Goal: Task Accomplishment & Management: Use online tool/utility

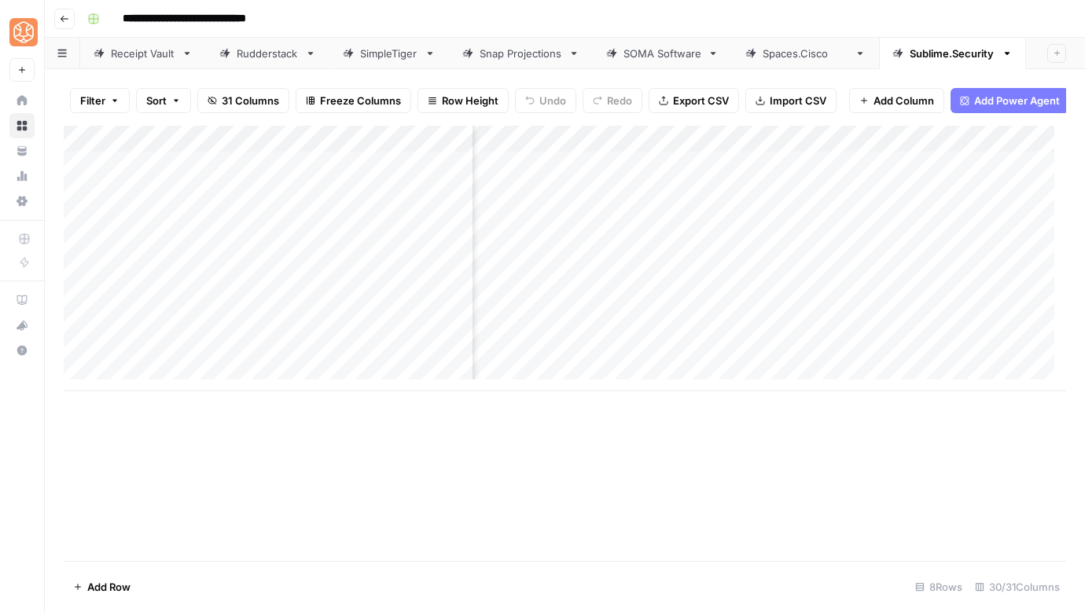
scroll to position [0, 539]
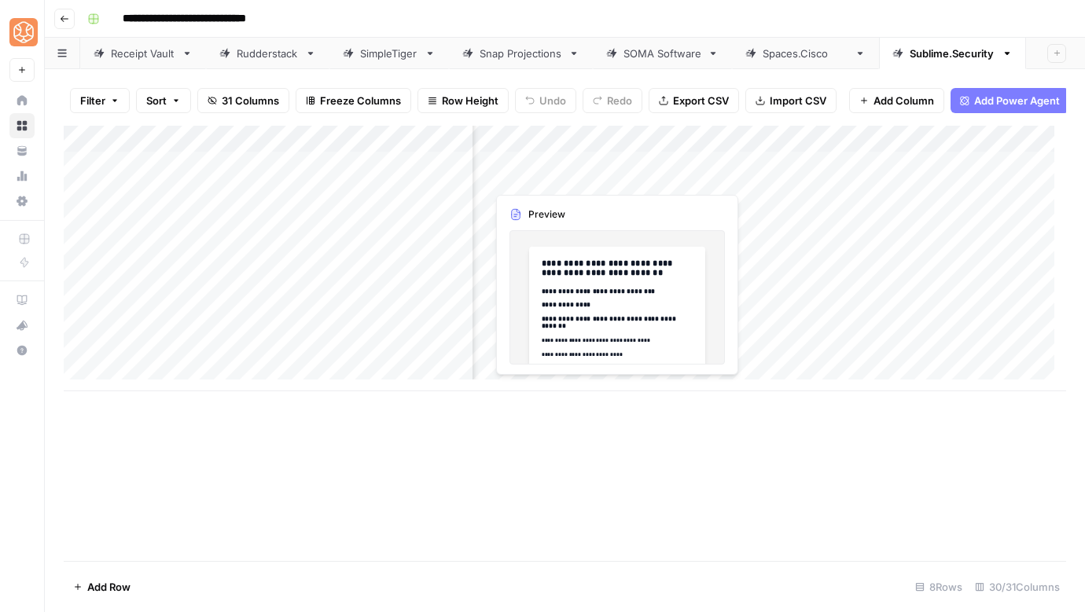
click at [604, 175] on div "Add Column" at bounding box center [565, 259] width 1002 height 266
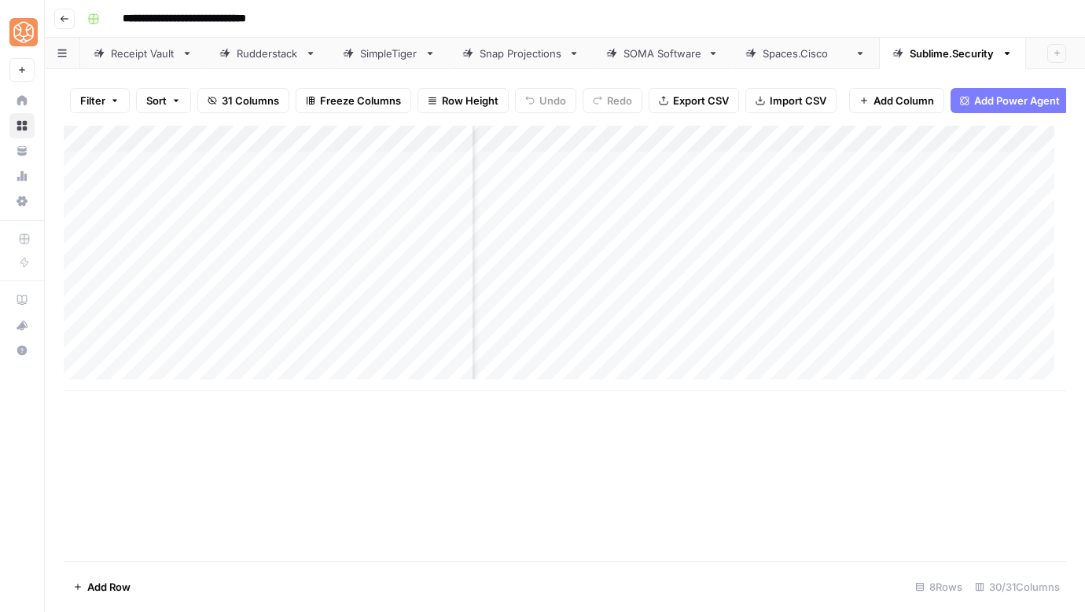
click at [612, 176] on div "Add Column" at bounding box center [565, 259] width 1002 height 266
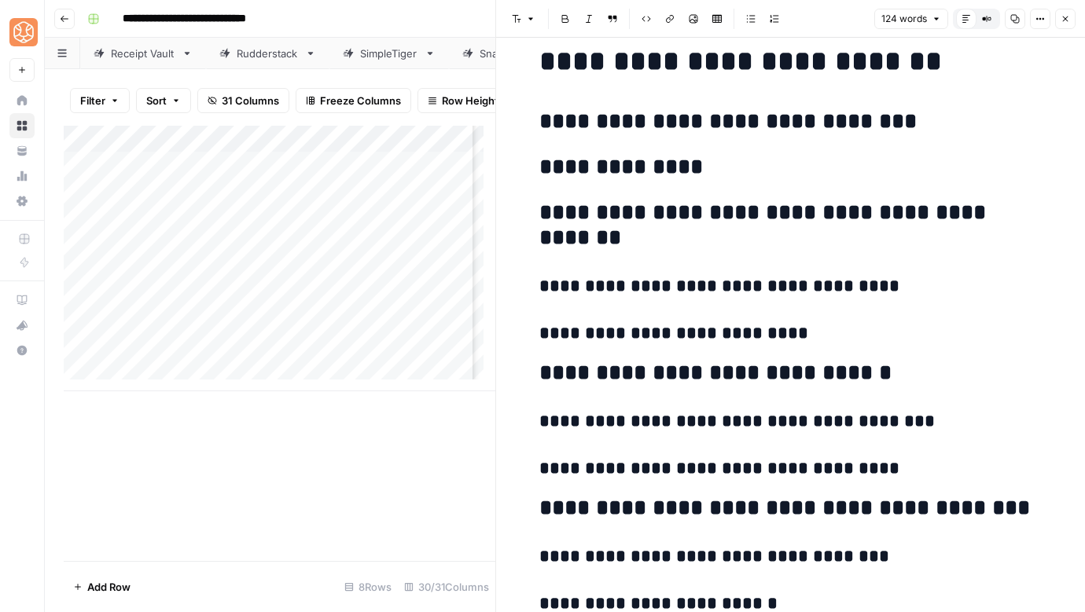
scroll to position [106, 0]
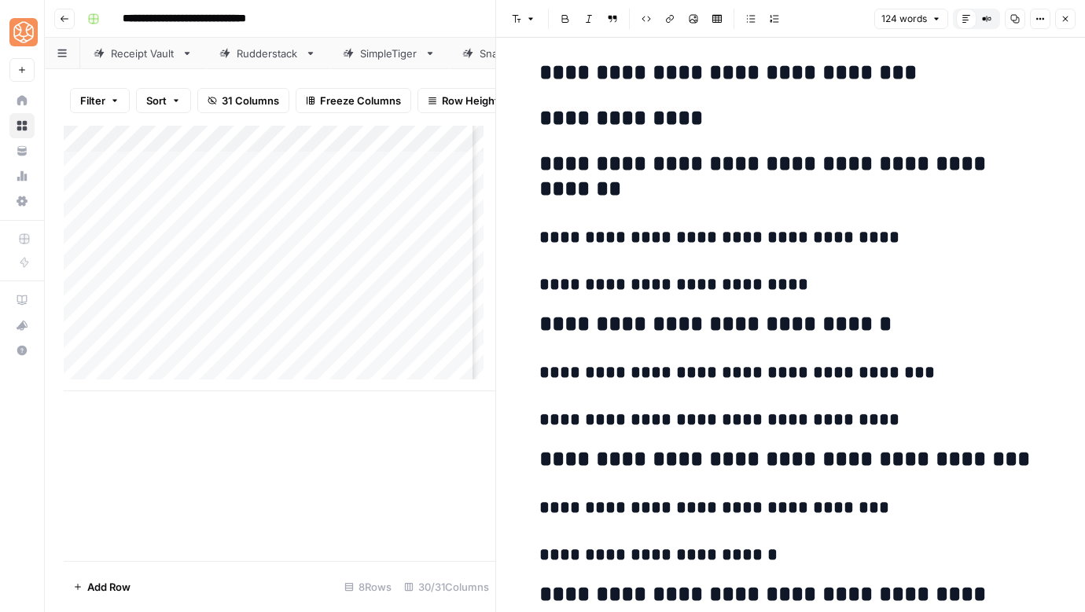
click at [1069, 25] on button "Close" at bounding box center [1065, 19] width 20 height 20
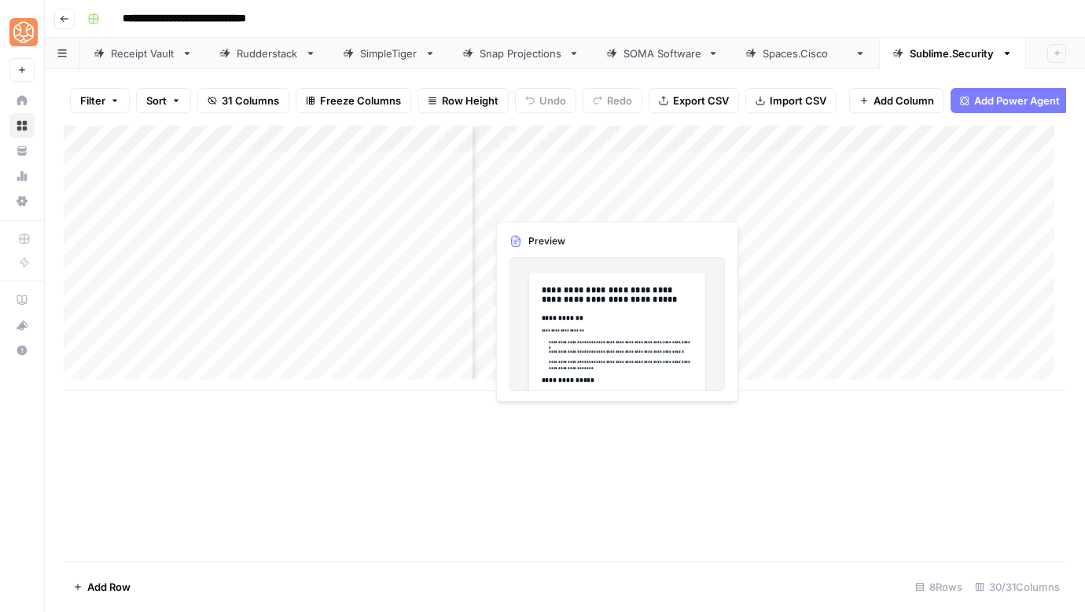
click at [593, 203] on div "Add Column" at bounding box center [565, 259] width 1002 height 266
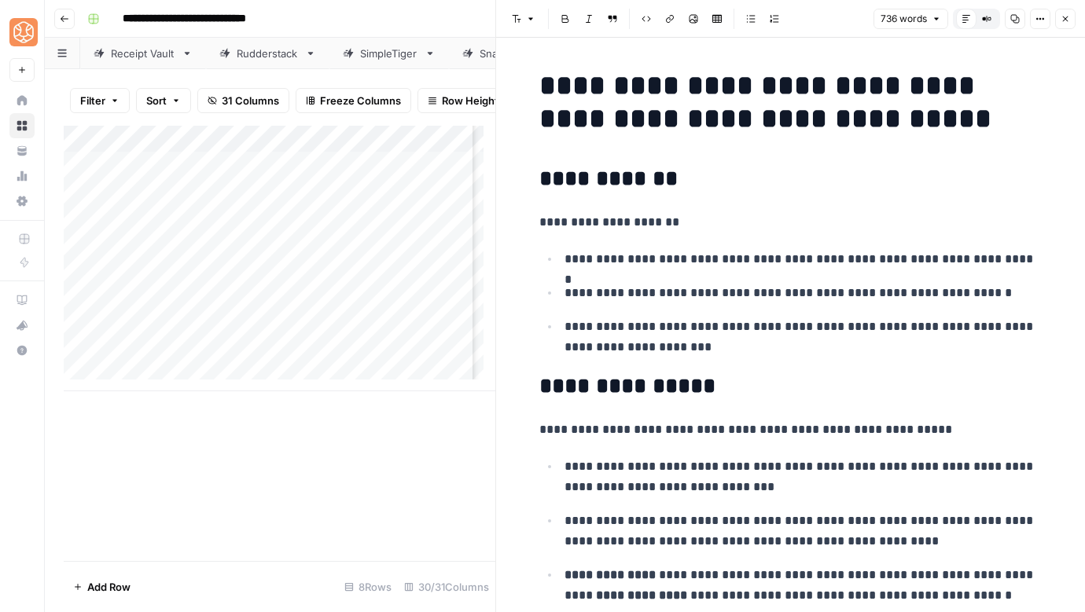
click at [1064, 9] on button "Close" at bounding box center [1065, 19] width 20 height 20
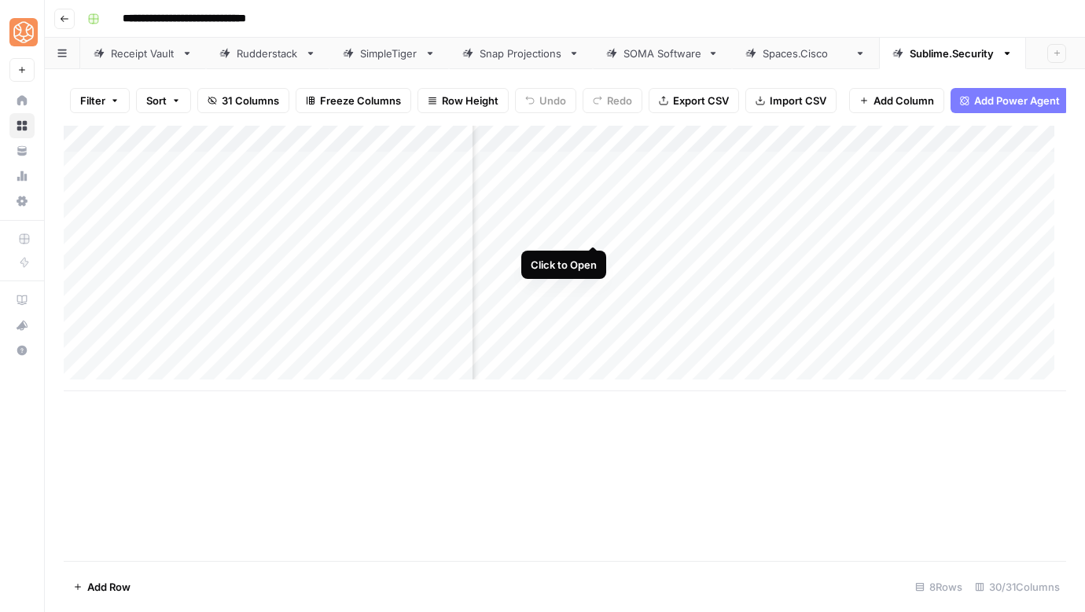
click at [593, 233] on div "Add Column" at bounding box center [565, 259] width 1002 height 266
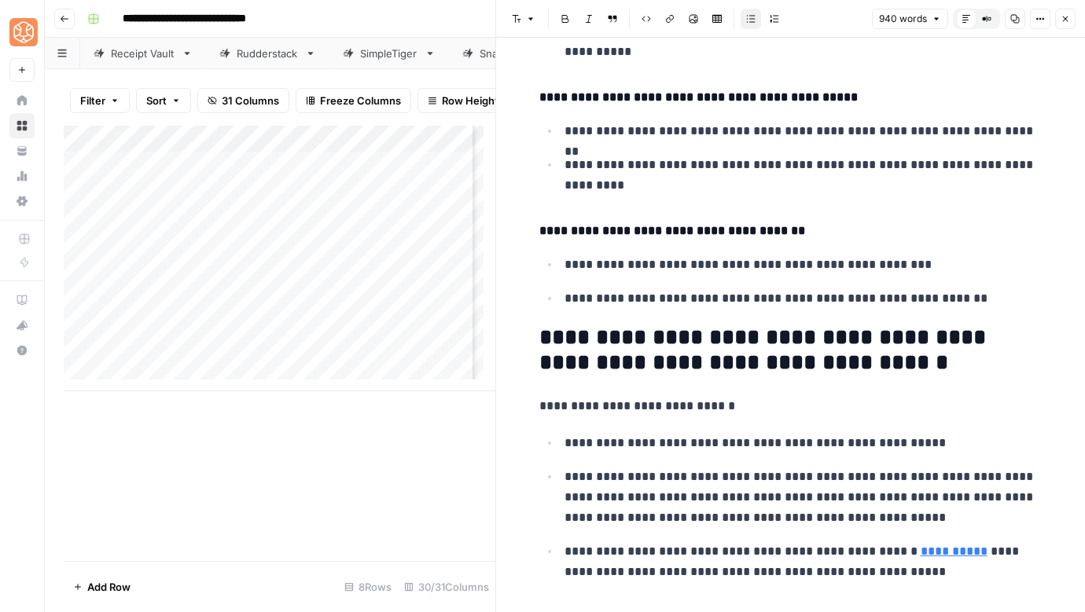
scroll to position [3688, 0]
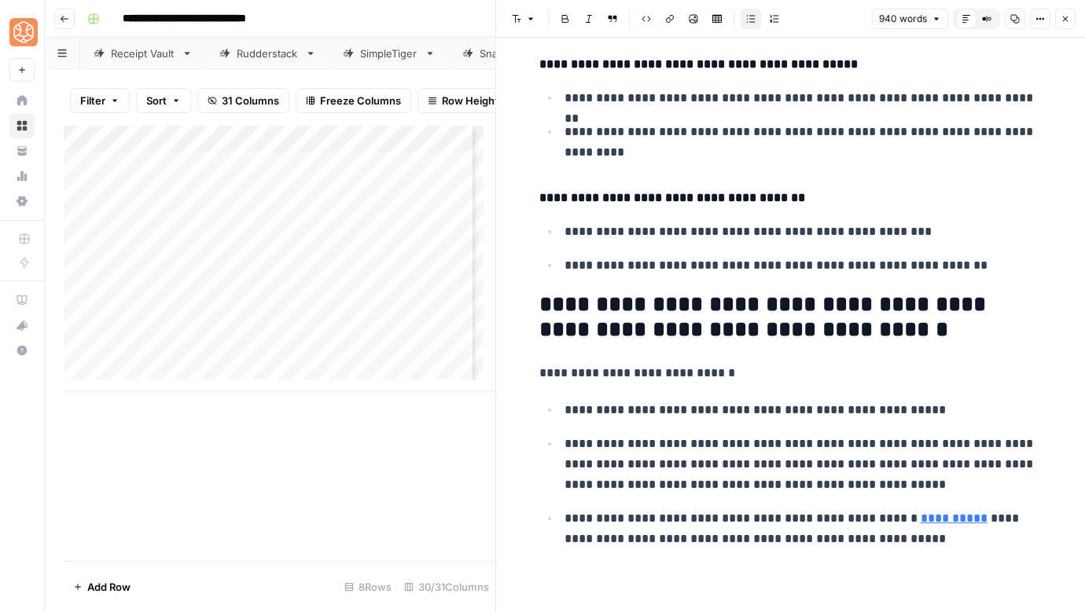
click at [1069, 20] on icon "button" at bounding box center [1064, 18] width 9 height 9
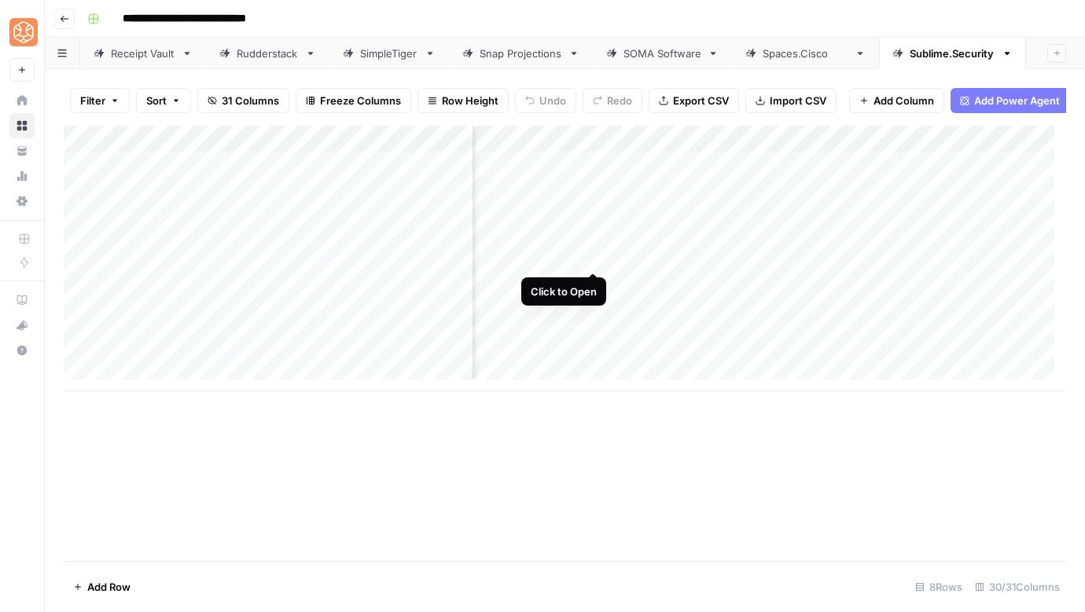
click at [596, 255] on div "Add Column" at bounding box center [565, 259] width 1002 height 266
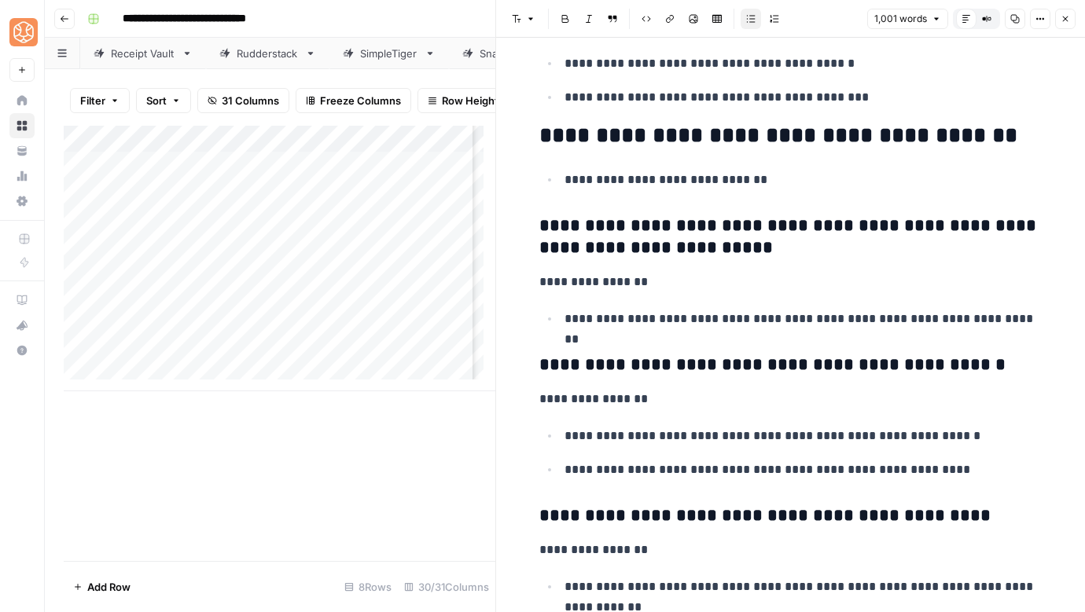
scroll to position [1152, 0]
